Goal: Task Accomplishment & Management: Manage account settings

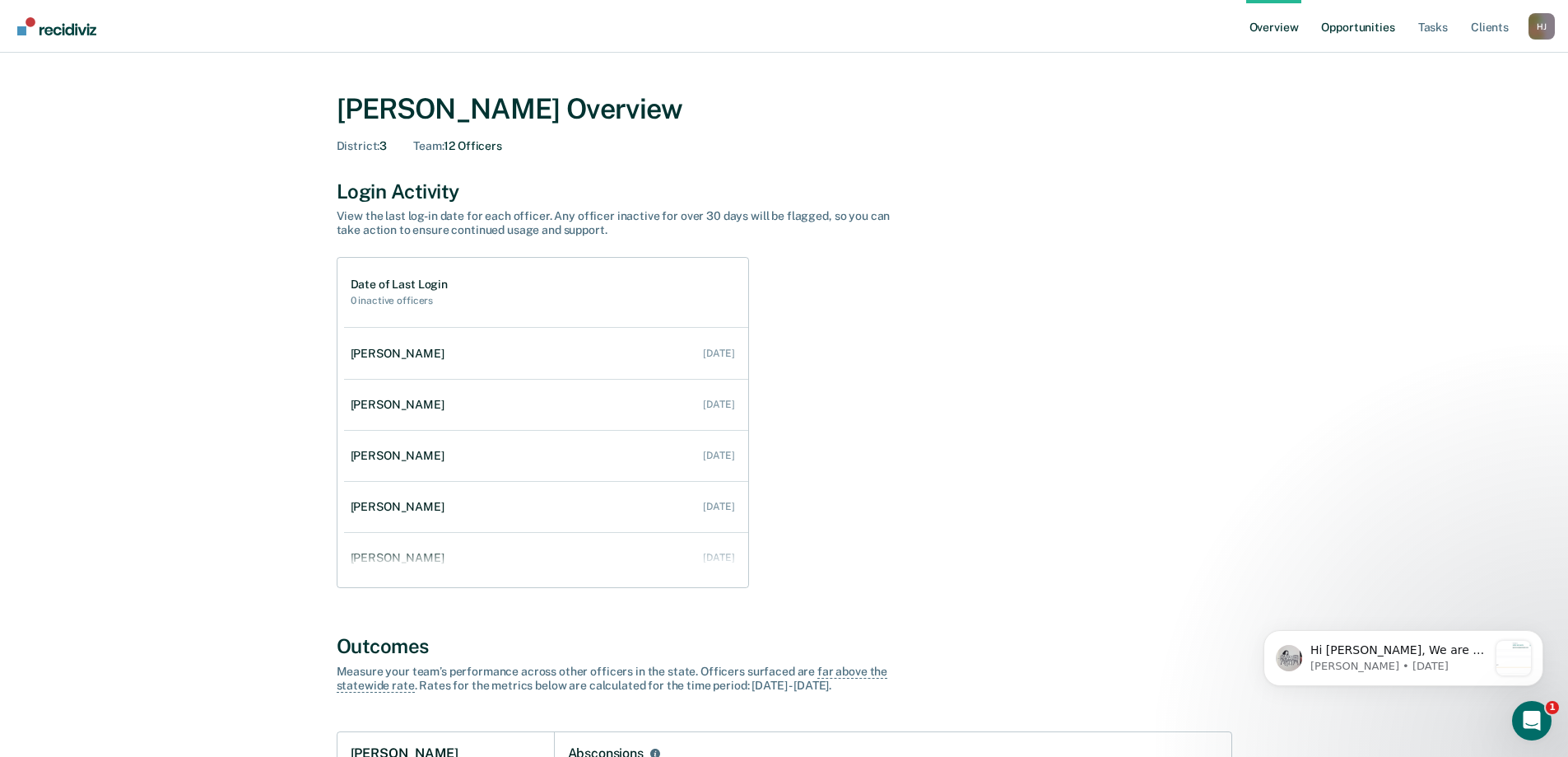
click at [1351, 30] on link "Opportunities" at bounding box center [1357, 27] width 80 height 53
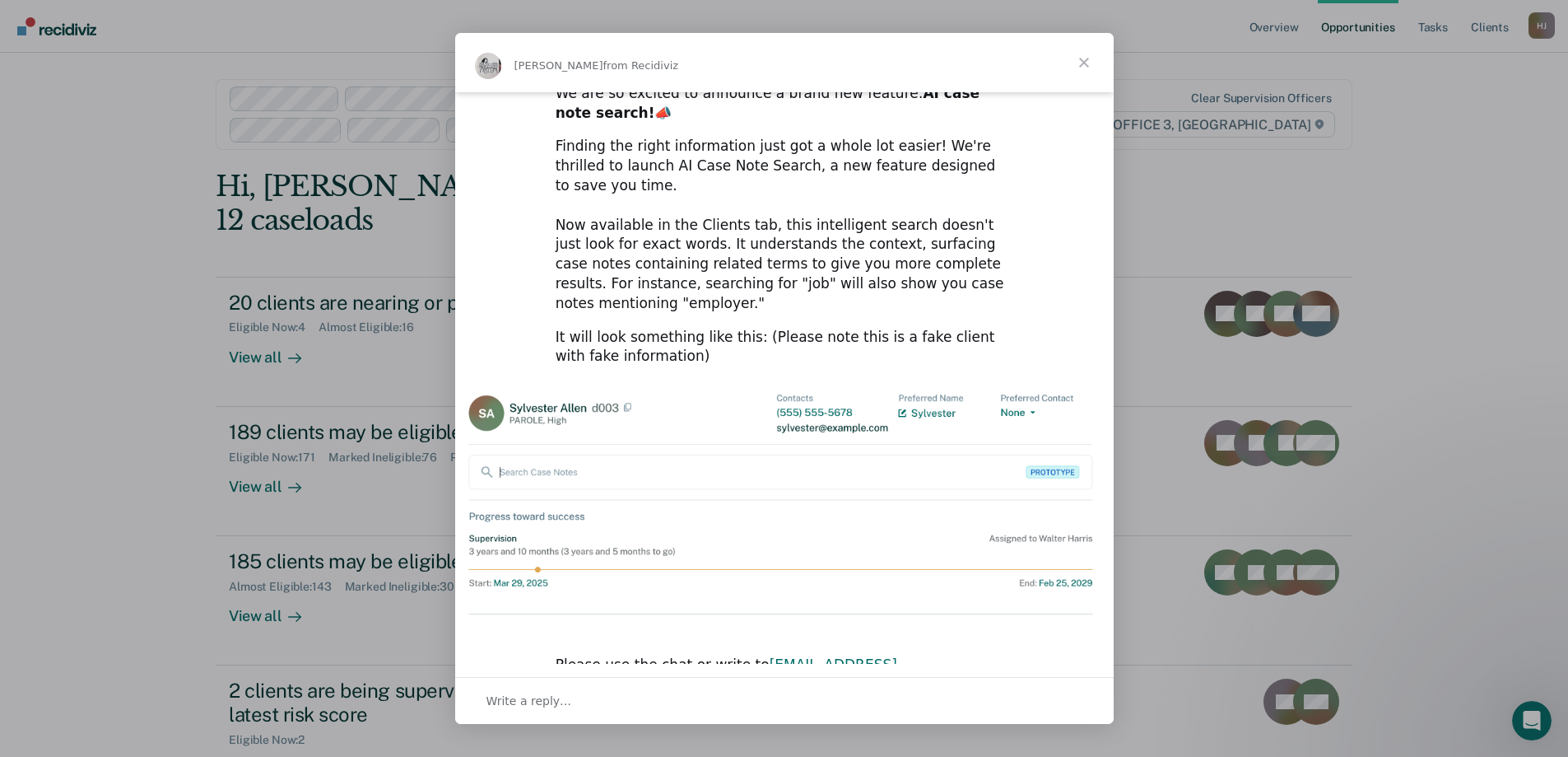
scroll to position [45, 0]
click at [1087, 64] on span "Close" at bounding box center [1084, 62] width 59 height 59
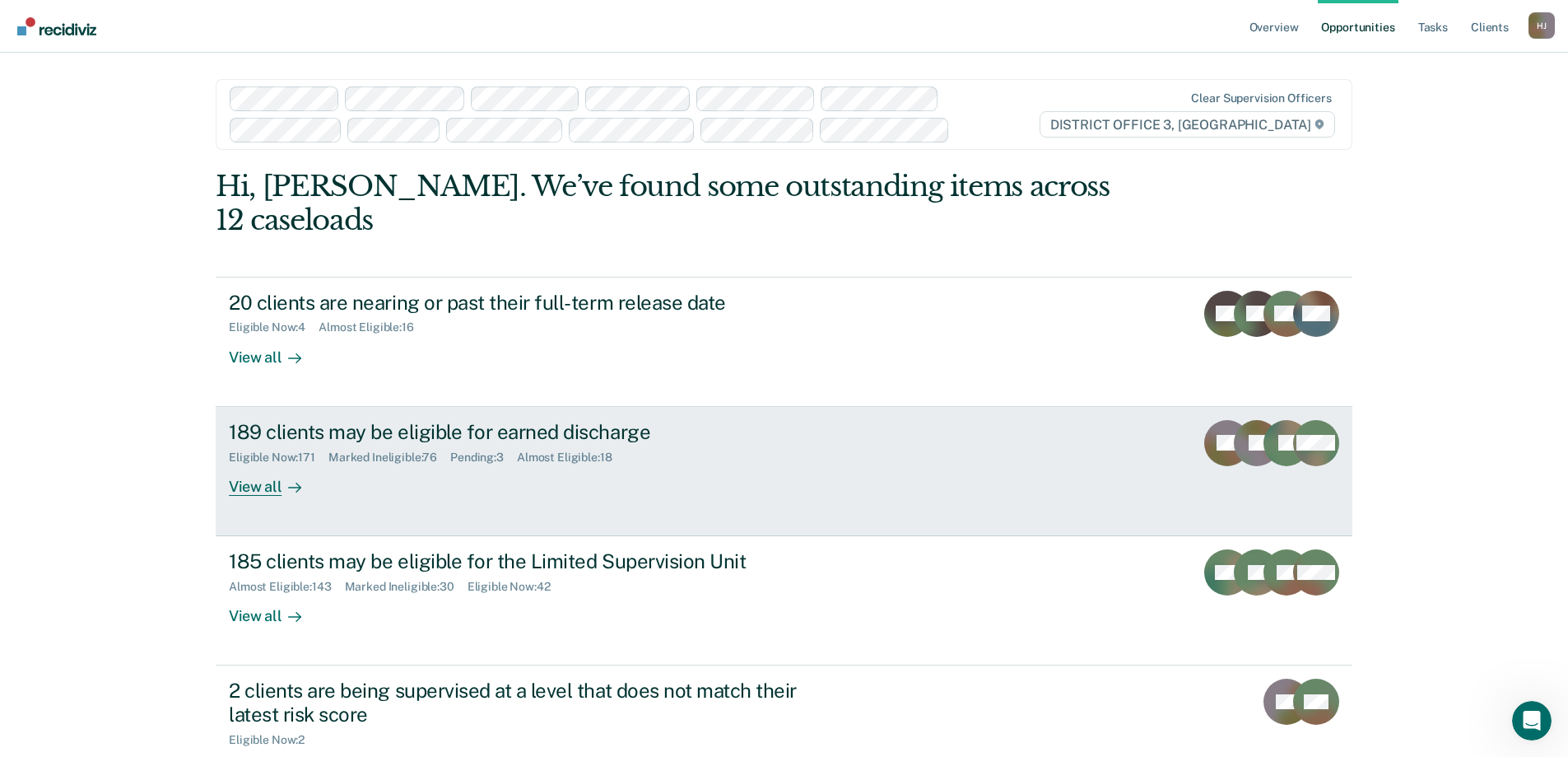
click at [261, 492] on div "View all" at bounding box center [275, 479] width 92 height 32
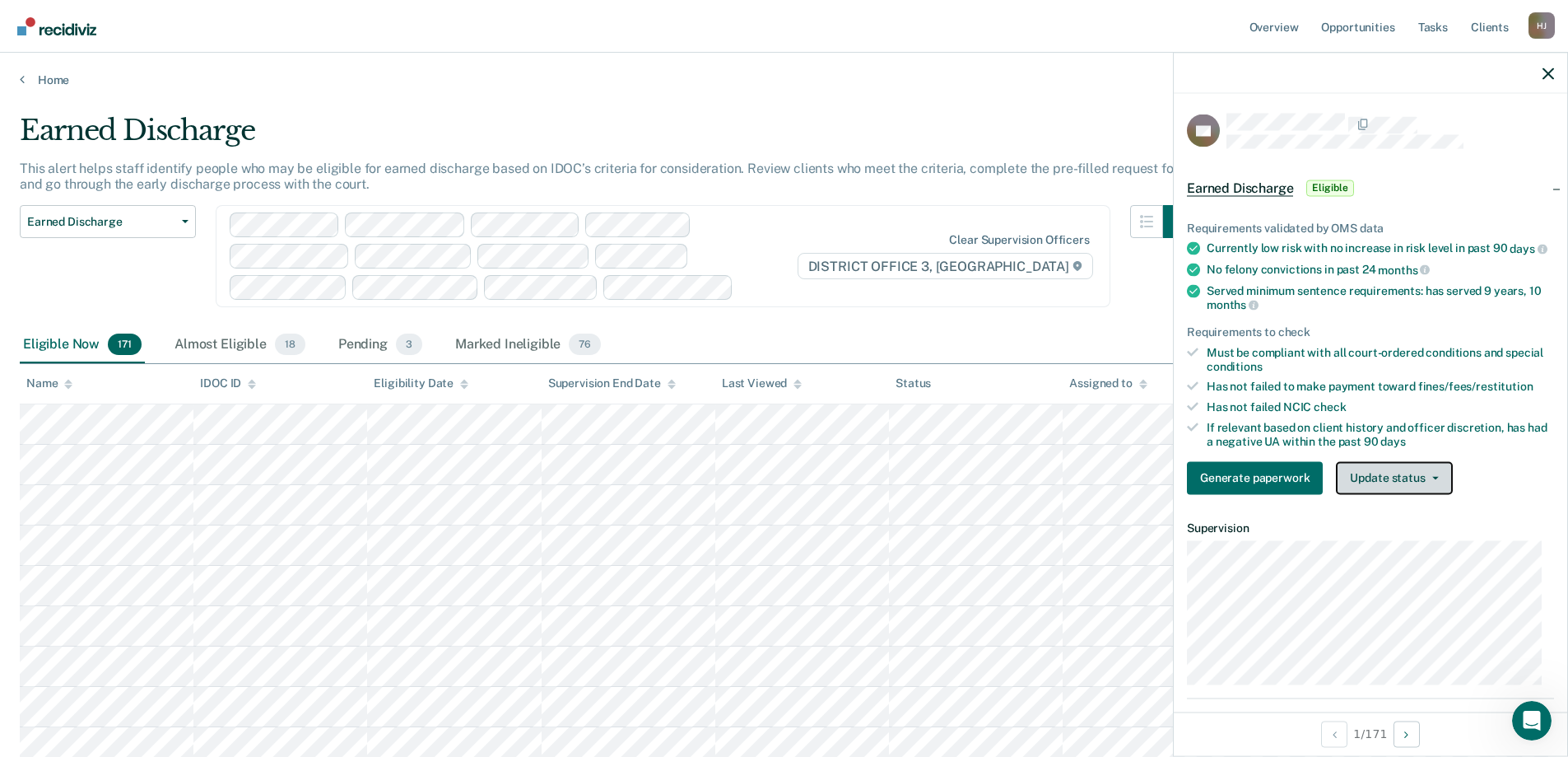
click at [1433, 479] on icon "button" at bounding box center [1435, 478] width 6 height 4
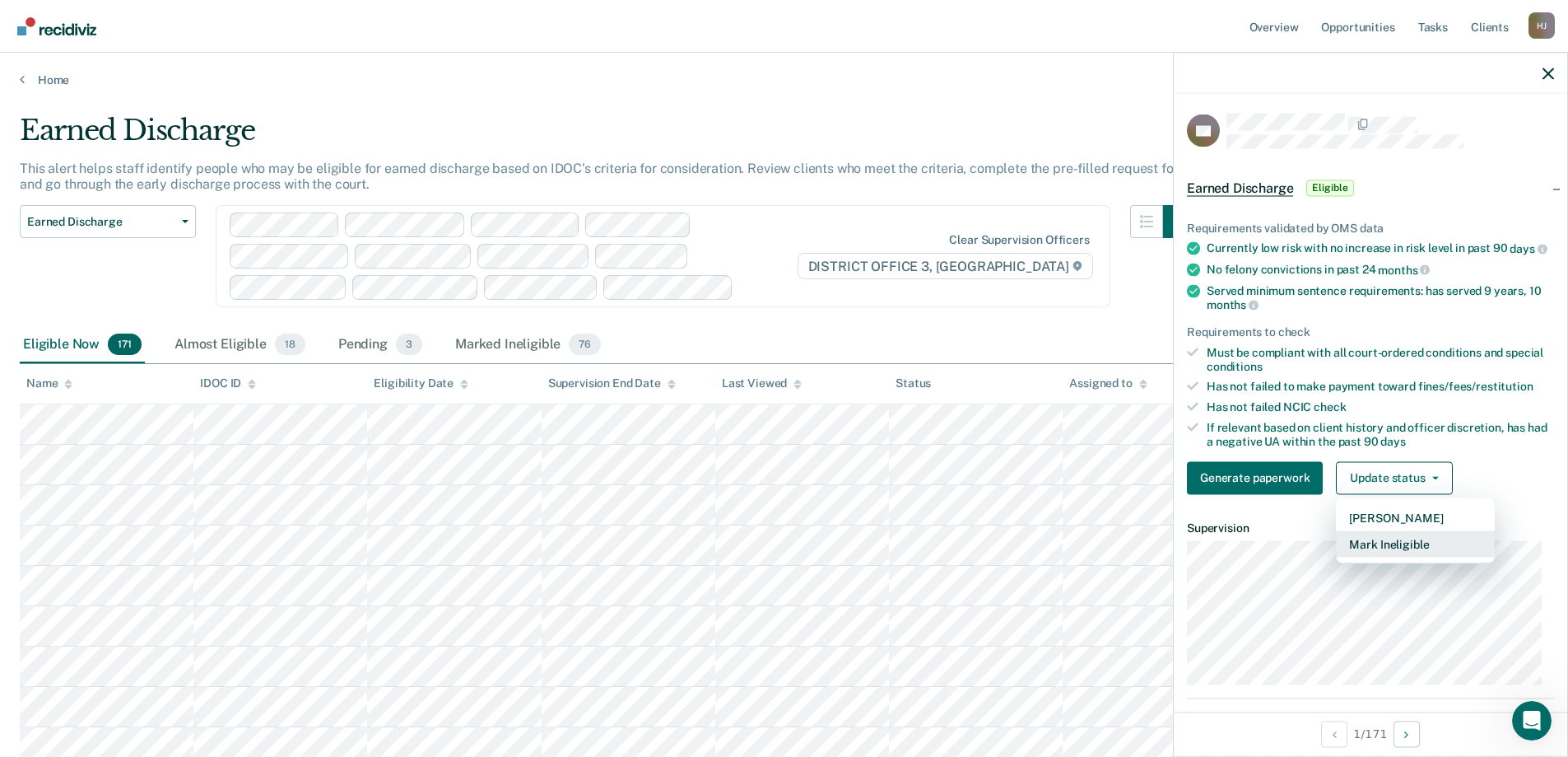
click at [1404, 557] on button "Mark Ineligible" at bounding box center [1416, 543] width 159 height 27
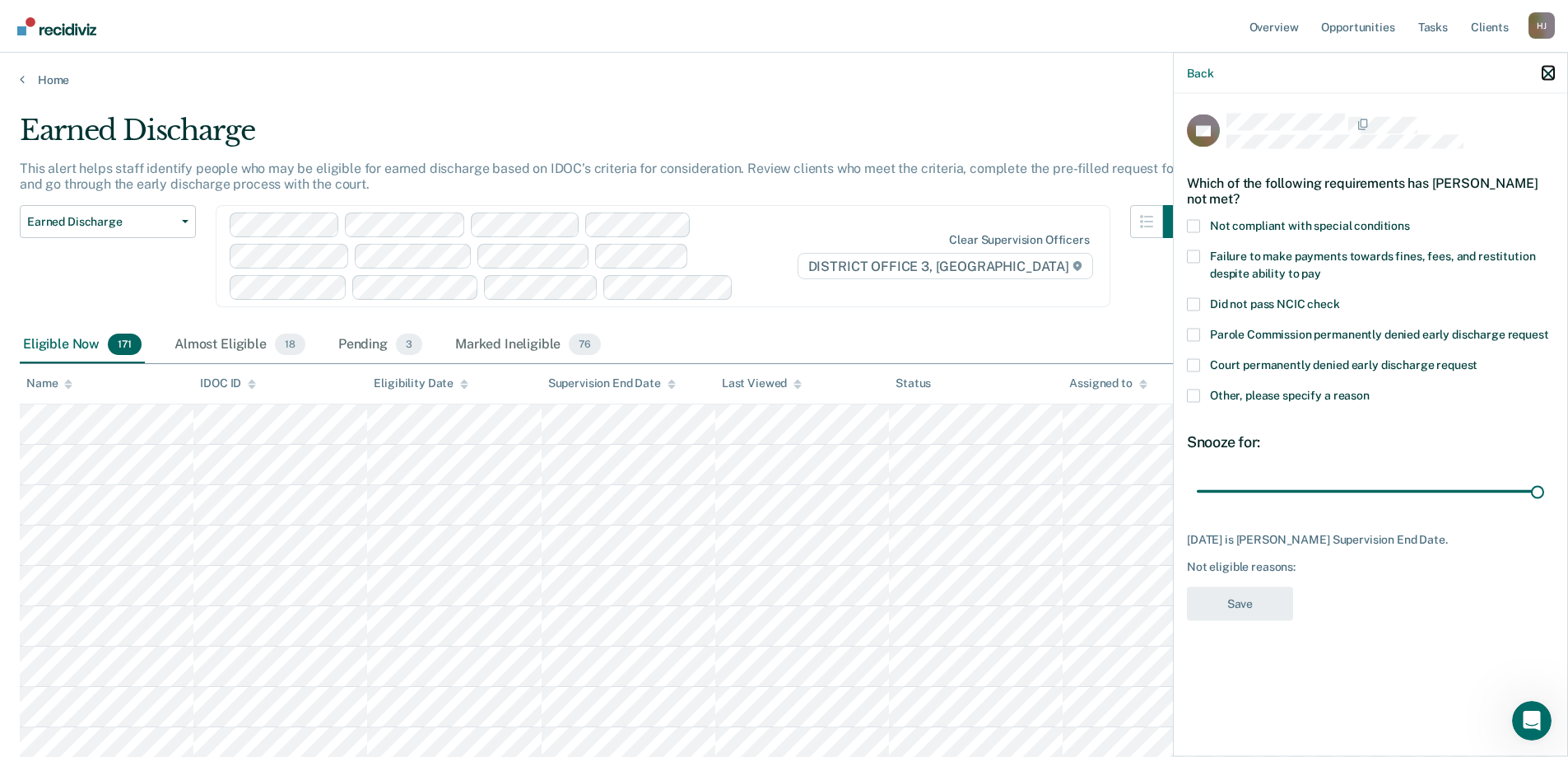
drag, startPoint x: 1546, startPoint y: 70, endPoint x: 1388, endPoint y: 340, distance: 312.8
click at [1546, 70] on icon "button" at bounding box center [1549, 73] width 12 height 12
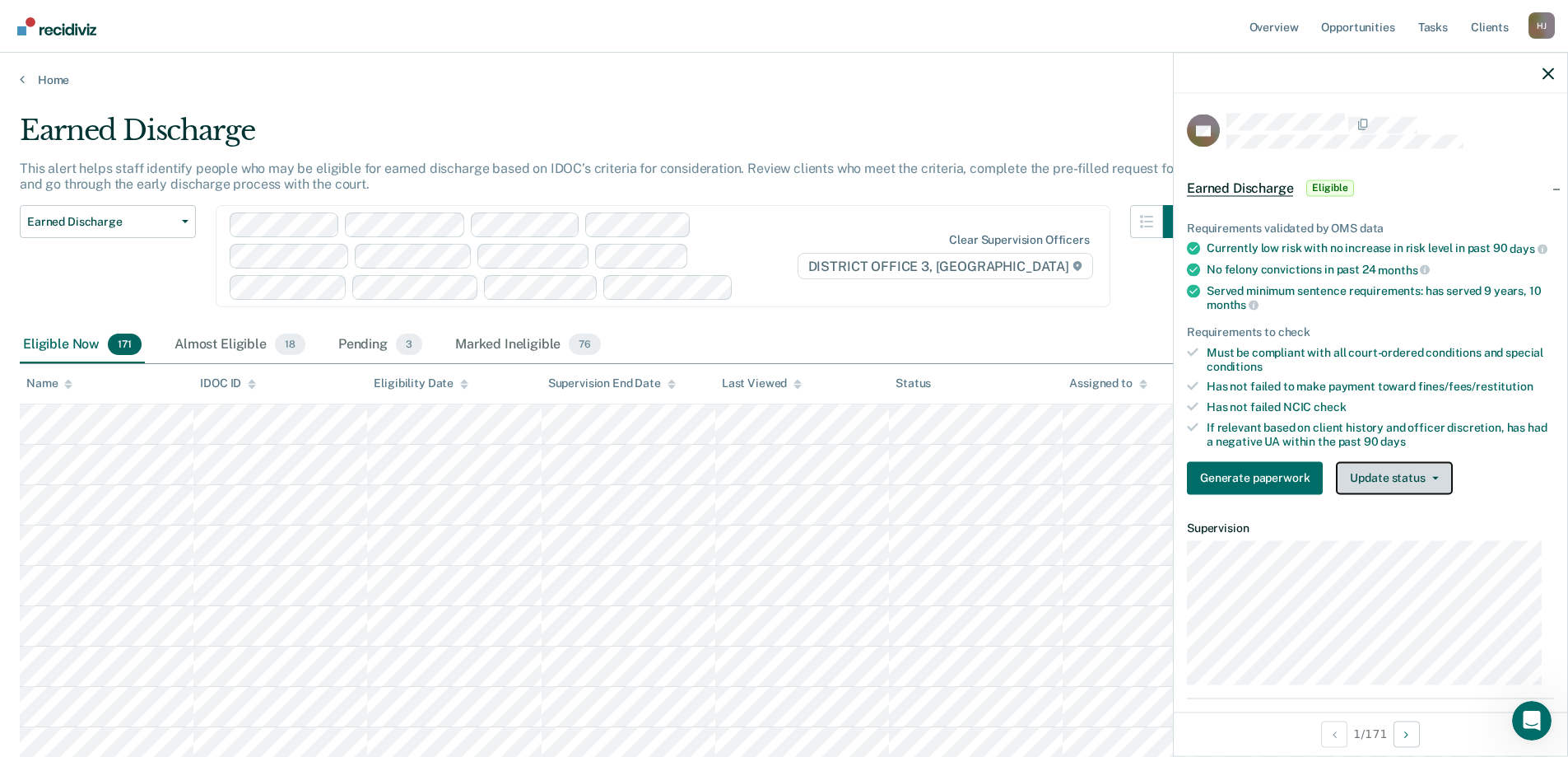
click at [1417, 489] on button "Update status" at bounding box center [1394, 478] width 116 height 33
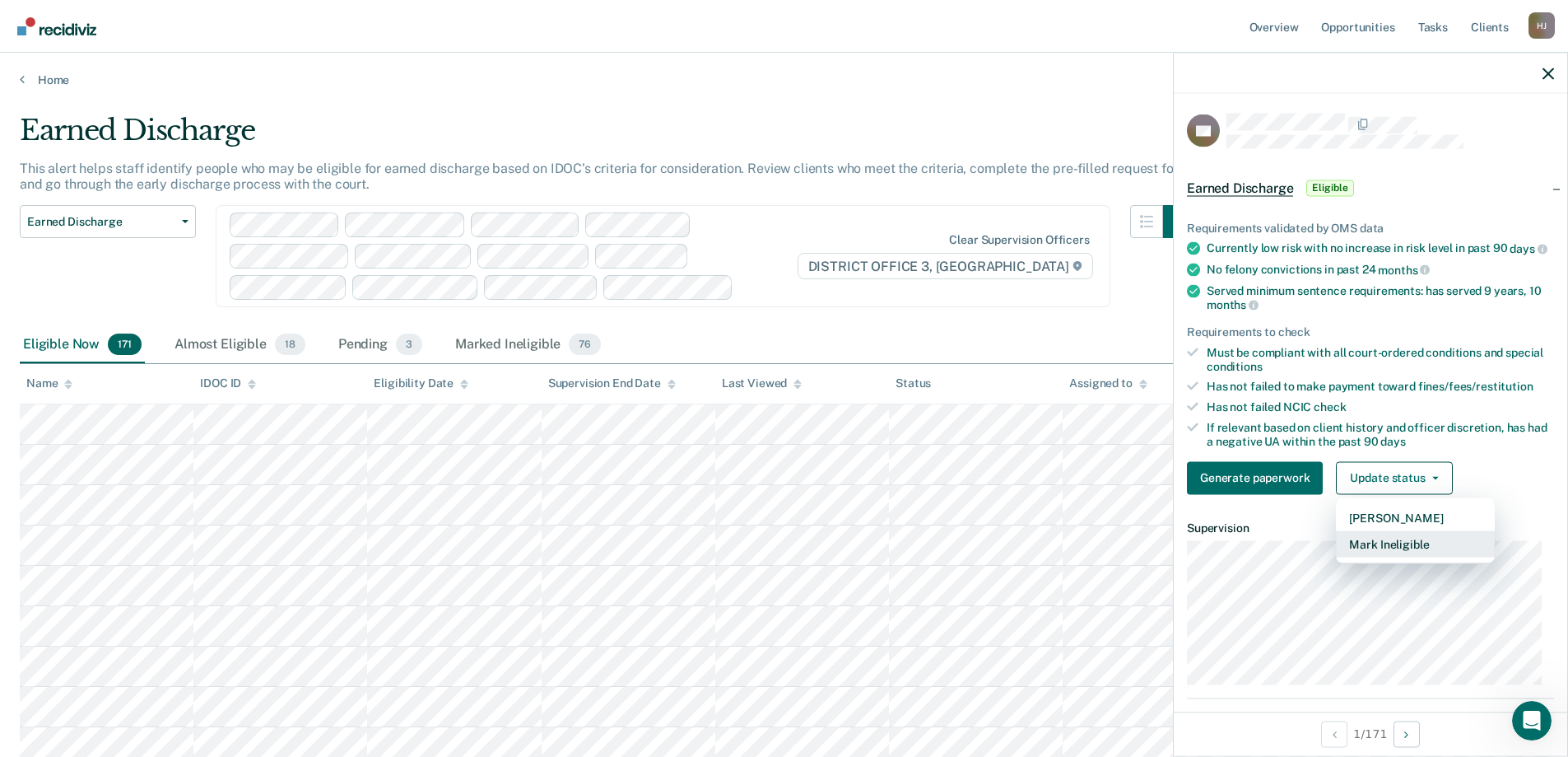
click at [1396, 557] on button "Mark Ineligible" at bounding box center [1416, 543] width 159 height 27
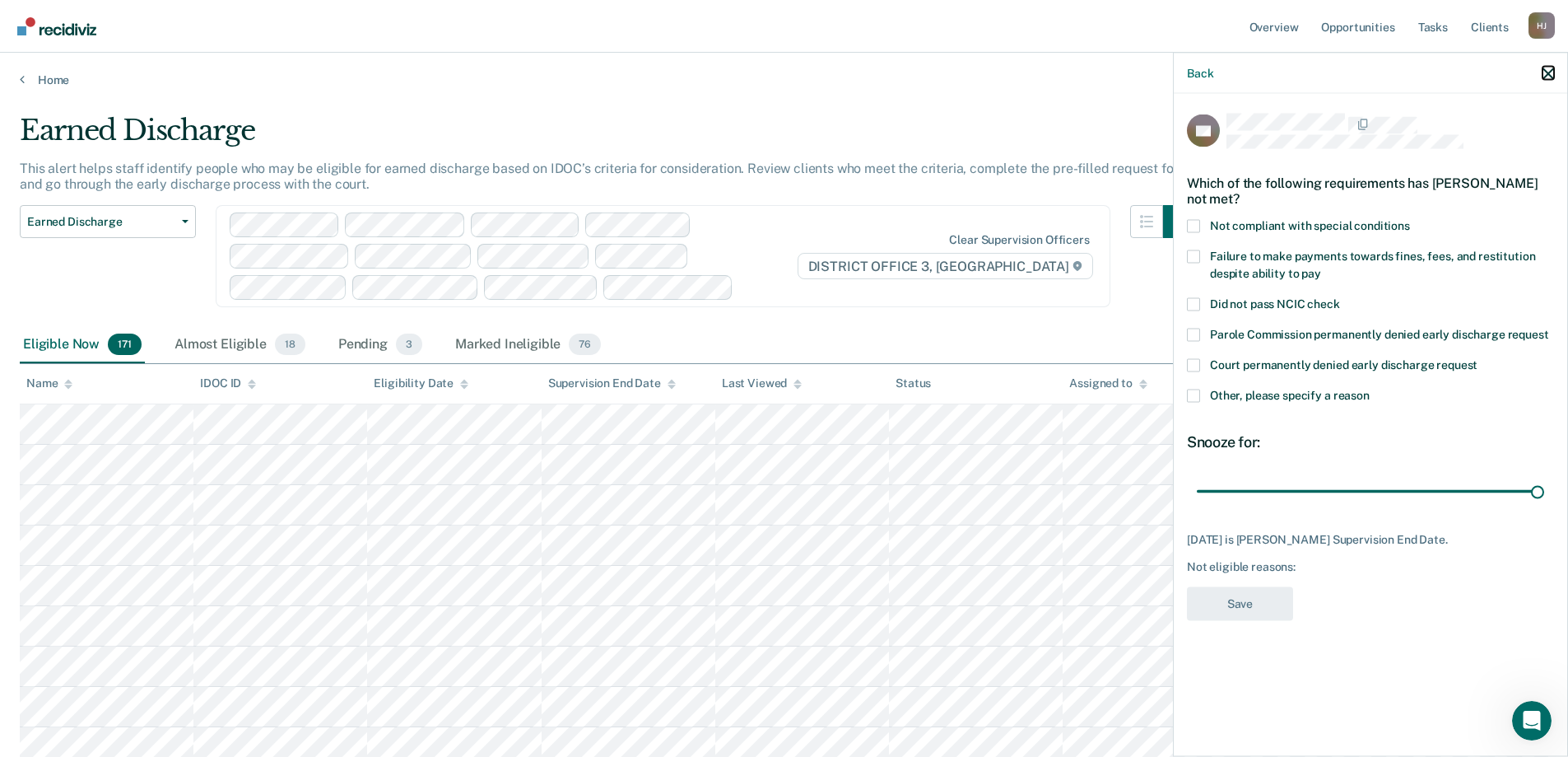
click at [1548, 75] on icon "button" at bounding box center [1549, 73] width 12 height 12
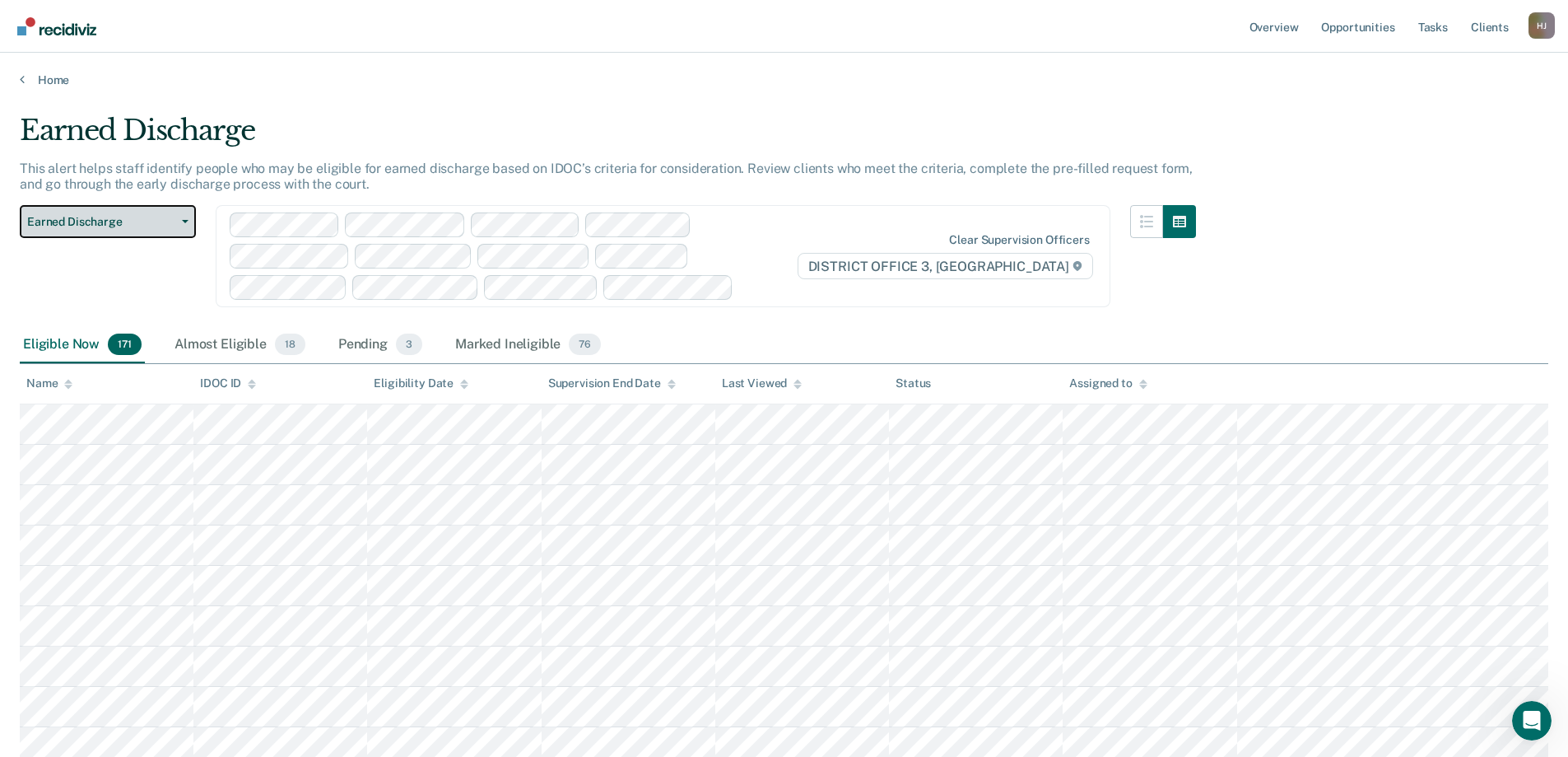
click at [182, 221] on icon "button" at bounding box center [185, 222] width 6 height 4
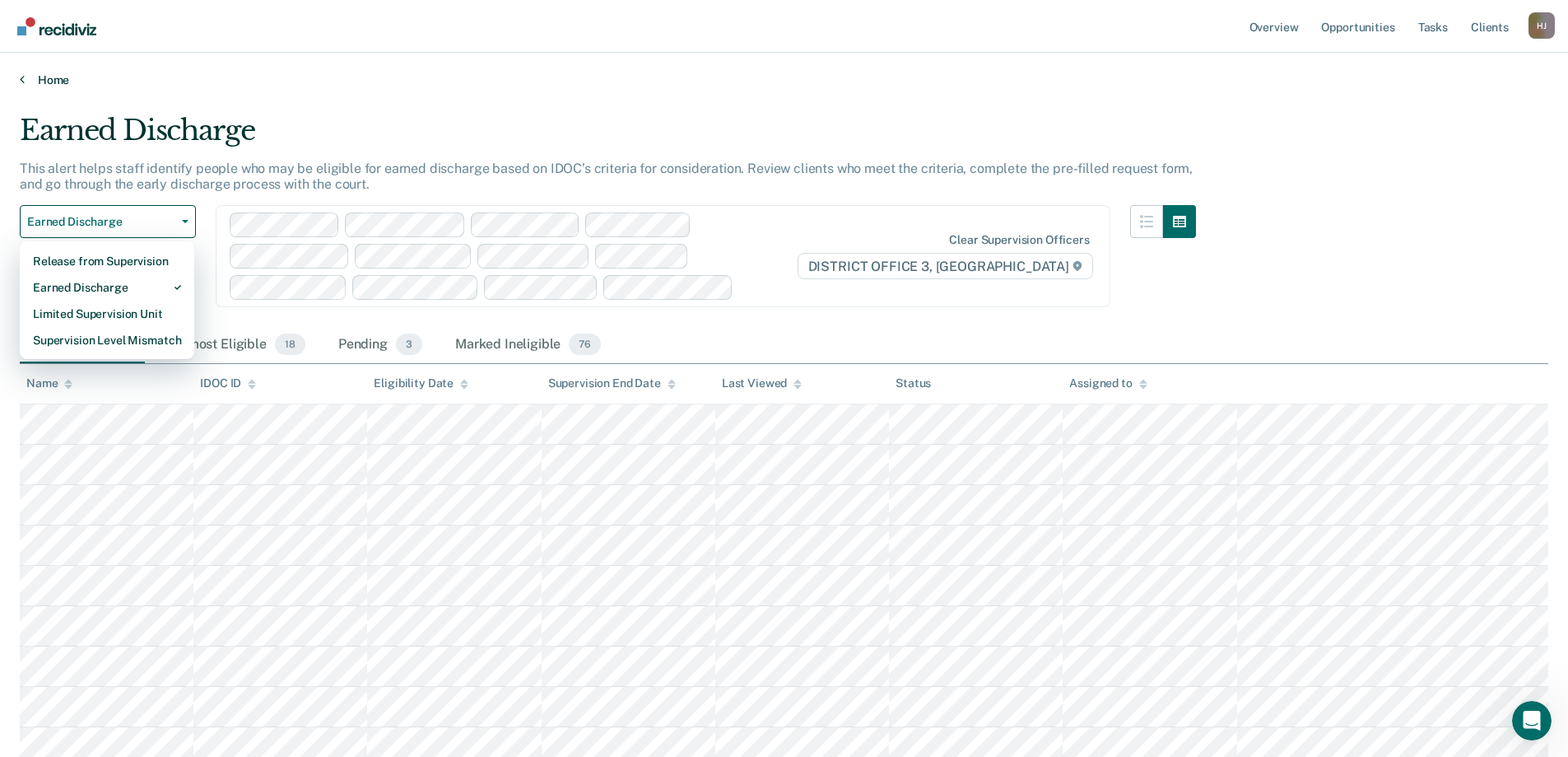
click at [53, 81] on link "Home" at bounding box center [784, 80] width 1529 height 15
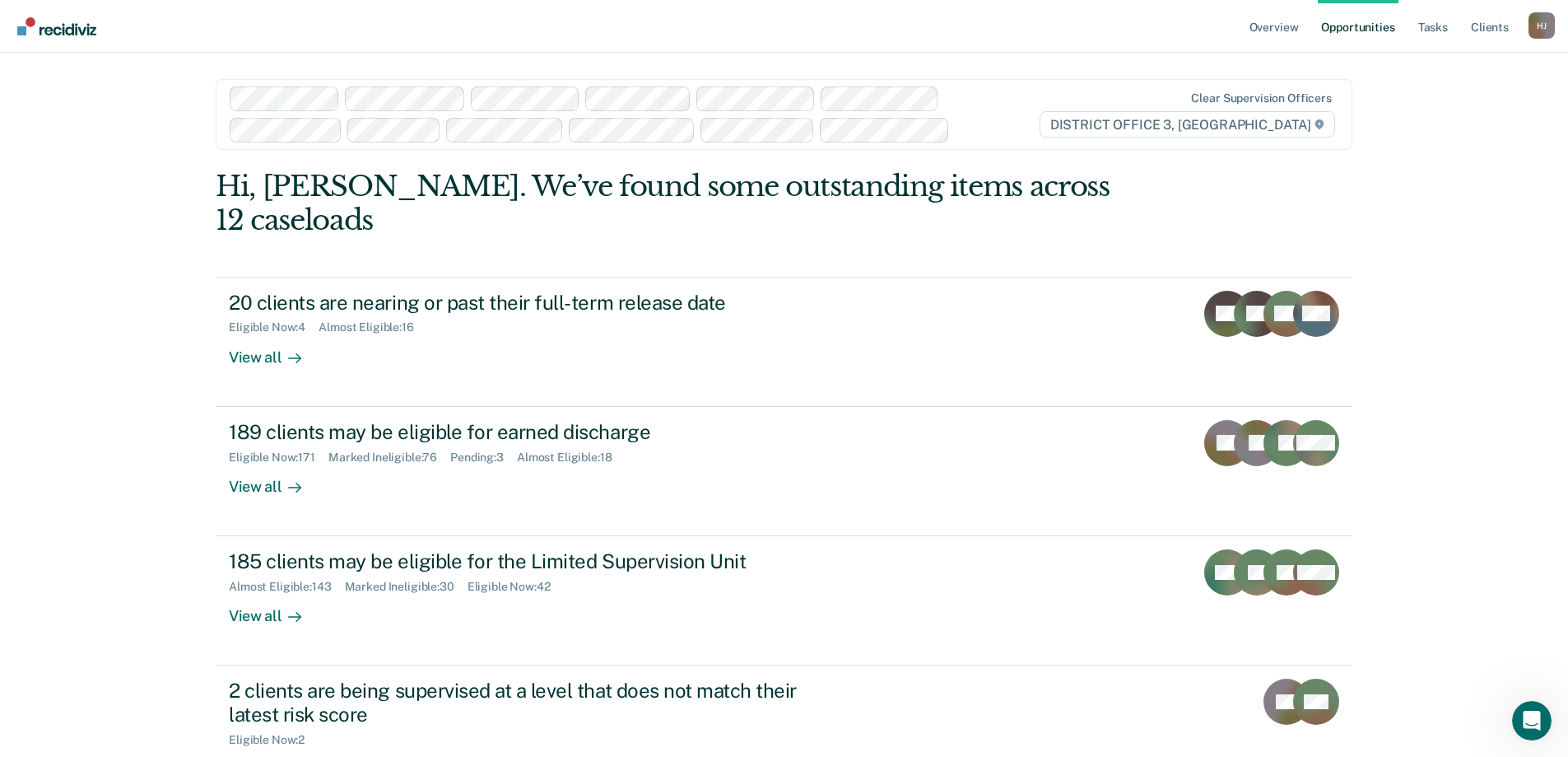
click at [1374, 23] on link "Opportunities" at bounding box center [1357, 27] width 80 height 53
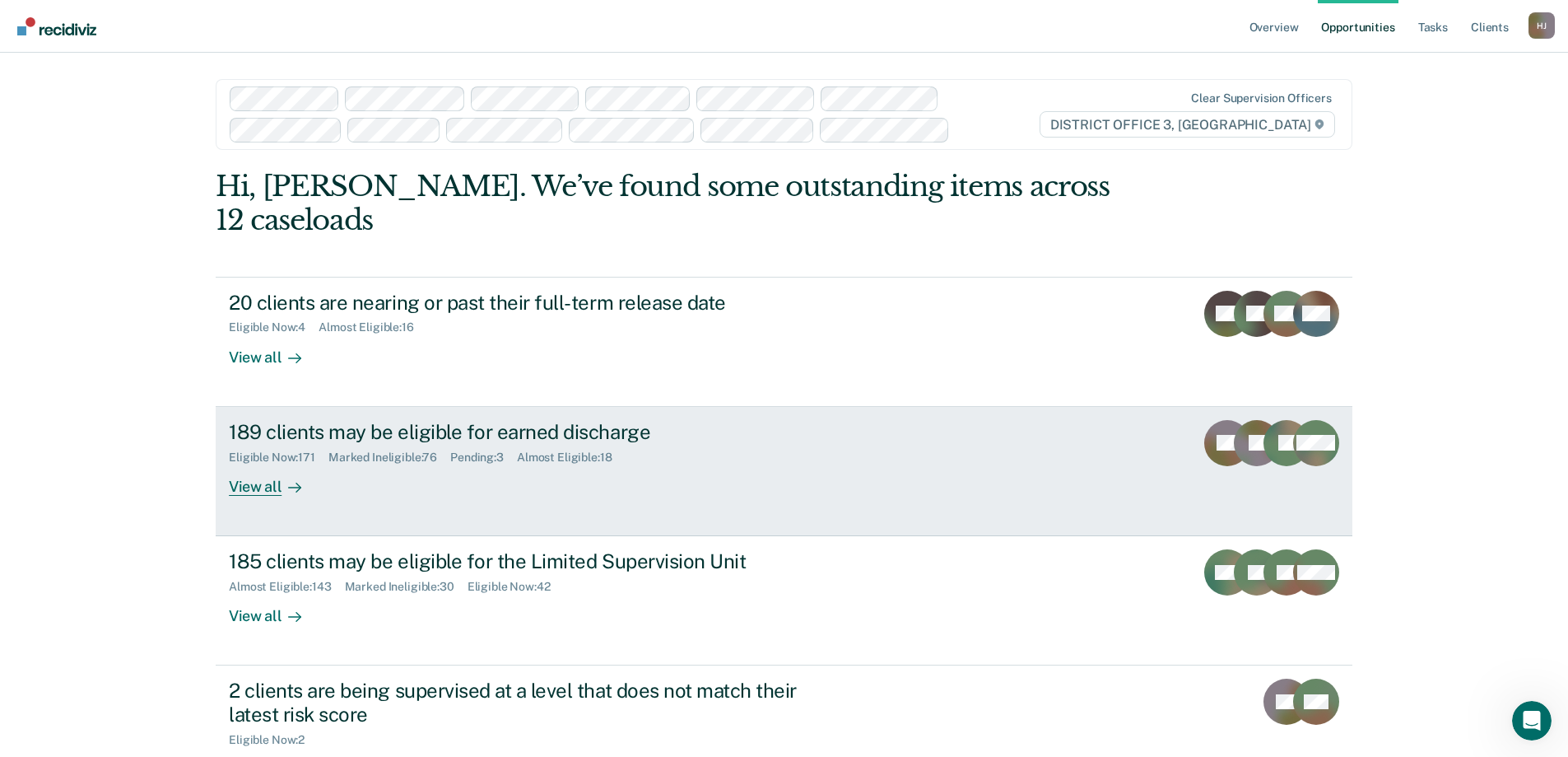
click at [256, 488] on div "View all" at bounding box center [275, 479] width 92 height 32
